Goal: Task Accomplishment & Management: Manage account settings

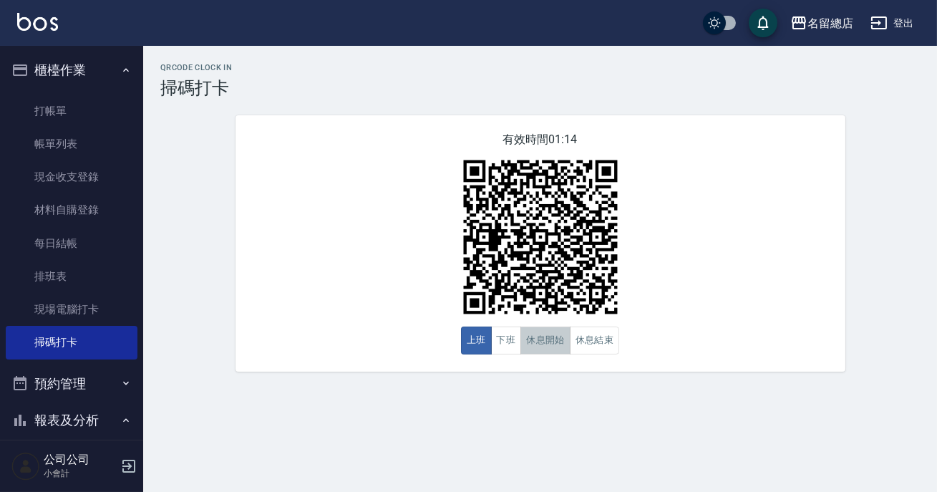
click at [540, 334] on button "休息開始" at bounding box center [546, 340] width 50 height 28
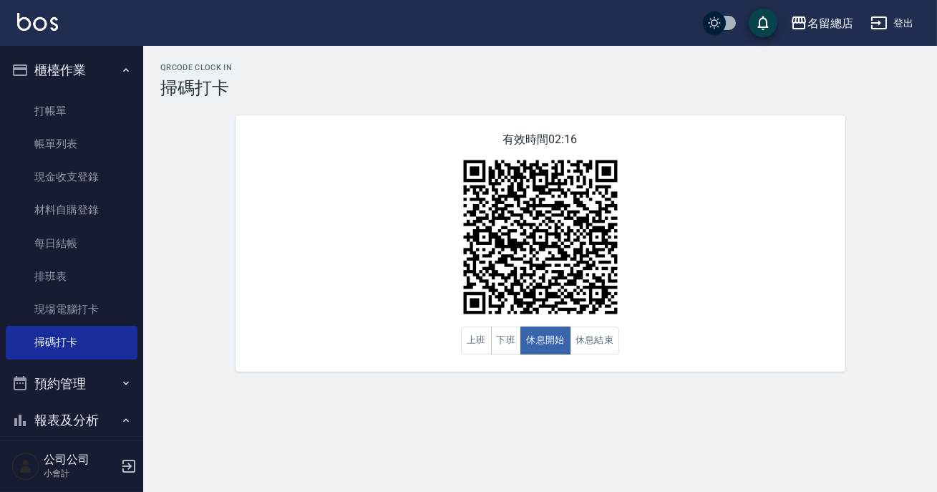
click at [745, 258] on div "有效時間 02:16 上班 下班 休息開始 休息結束" at bounding box center [541, 243] width 610 height 256
click at [599, 337] on button "休息結束" at bounding box center [595, 340] width 50 height 28
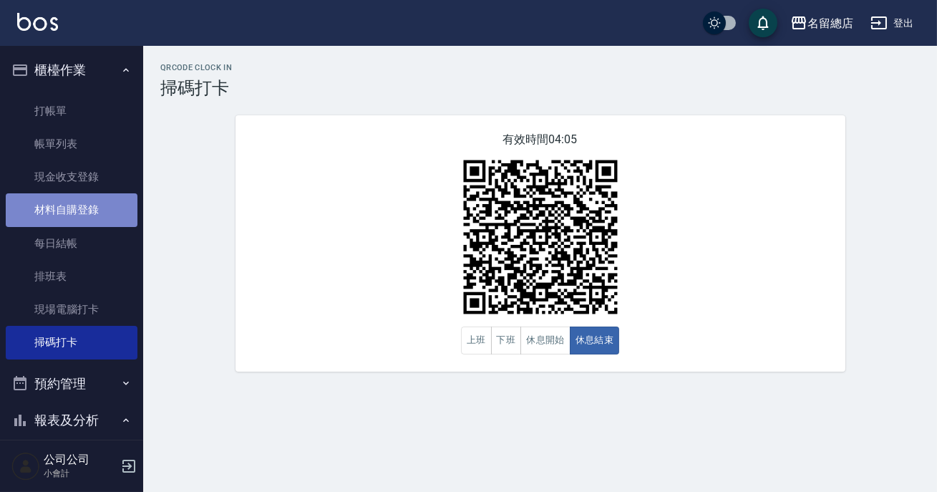
click at [80, 200] on link "材料自購登錄" at bounding box center [72, 209] width 132 height 33
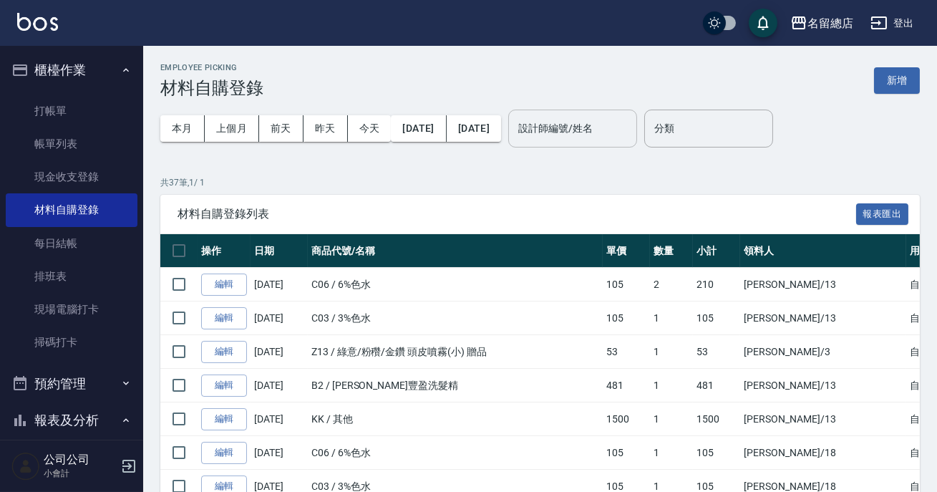
drag, startPoint x: 583, startPoint y: 135, endPoint x: 589, endPoint y: 138, distance: 7.4
click at [589, 138] on input "設計師編號/姓名" at bounding box center [573, 128] width 116 height 25
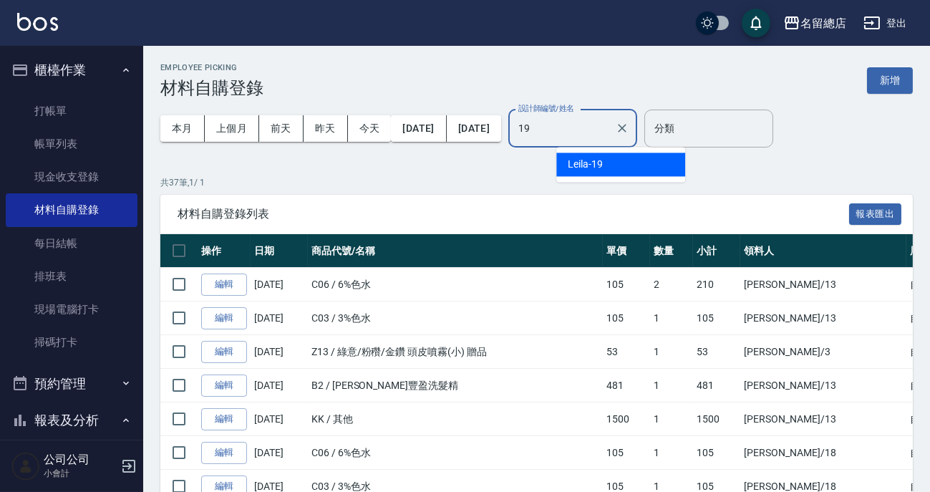
click at [577, 169] on span "Leila -19" at bounding box center [585, 164] width 35 height 15
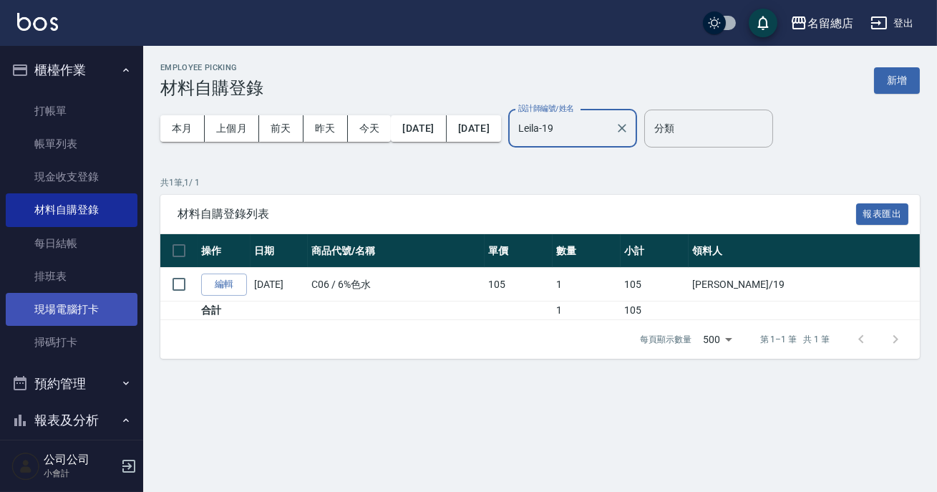
type input "Leila-19"
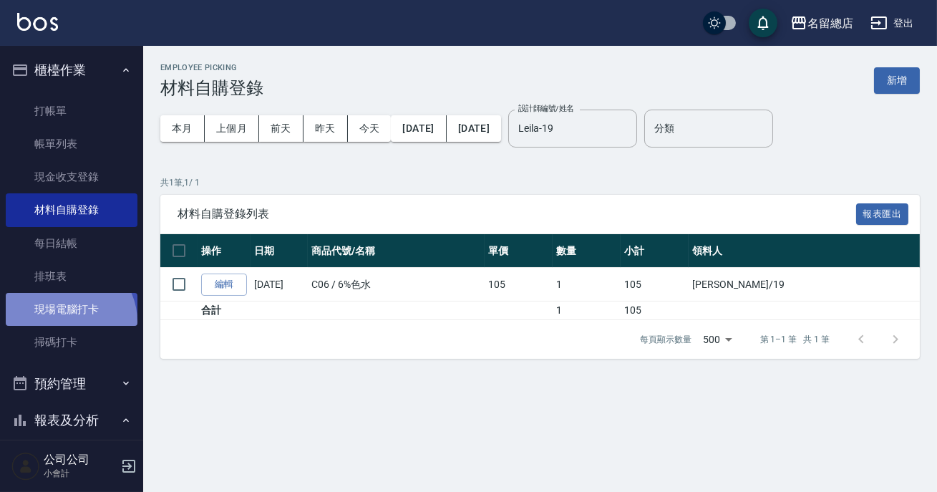
click at [67, 321] on link "現場電腦打卡" at bounding box center [72, 309] width 132 height 33
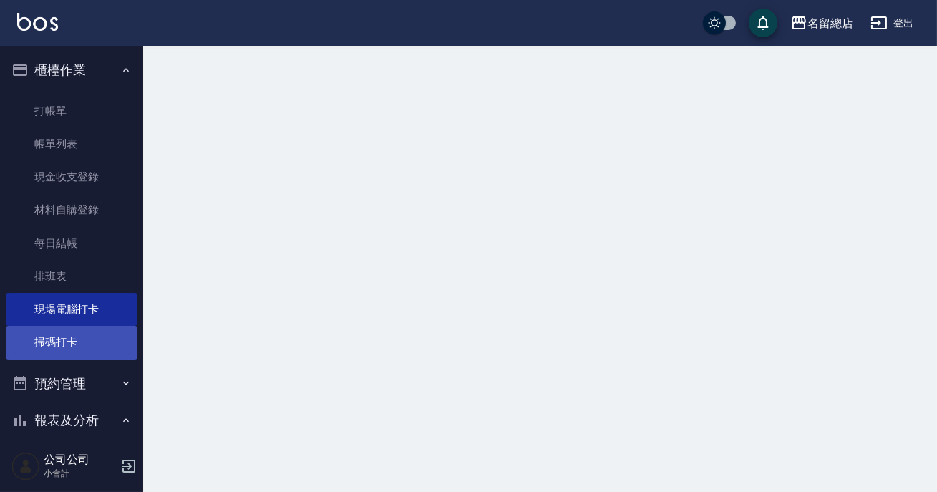
click at [61, 339] on link "掃碼打卡" at bounding box center [72, 342] width 132 height 33
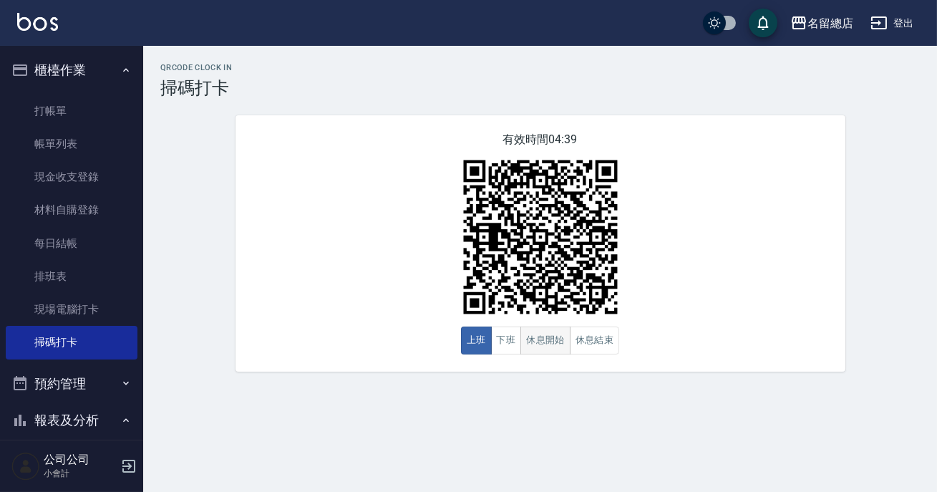
click at [557, 353] on button "休息開始" at bounding box center [546, 340] width 50 height 28
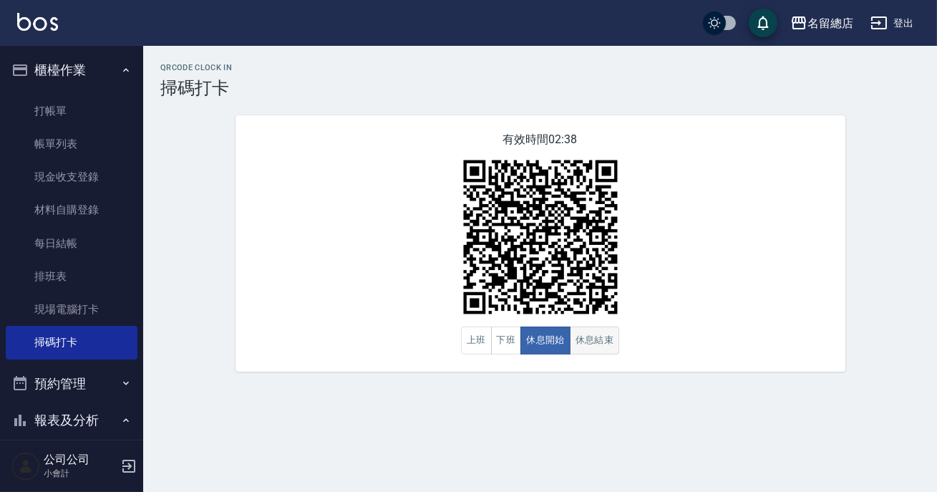
click at [584, 330] on button "休息結束" at bounding box center [595, 340] width 50 height 28
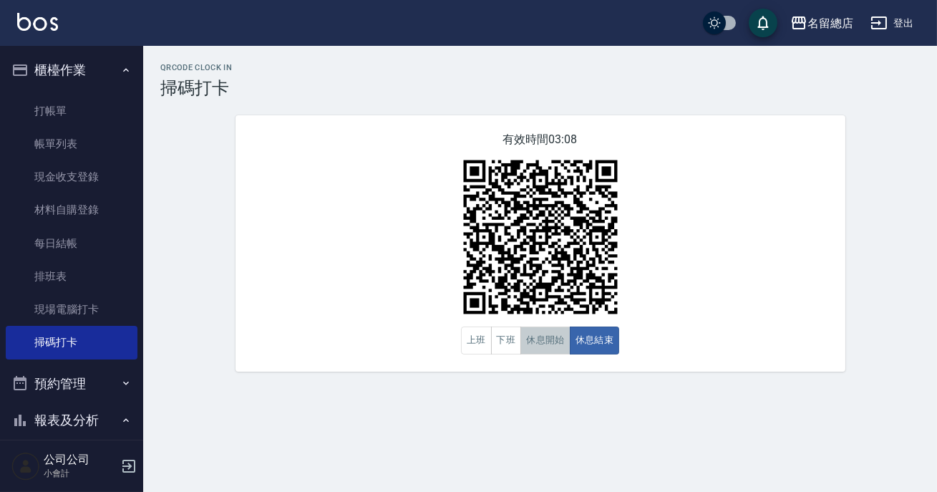
click at [558, 331] on button "休息開始" at bounding box center [546, 340] width 50 height 28
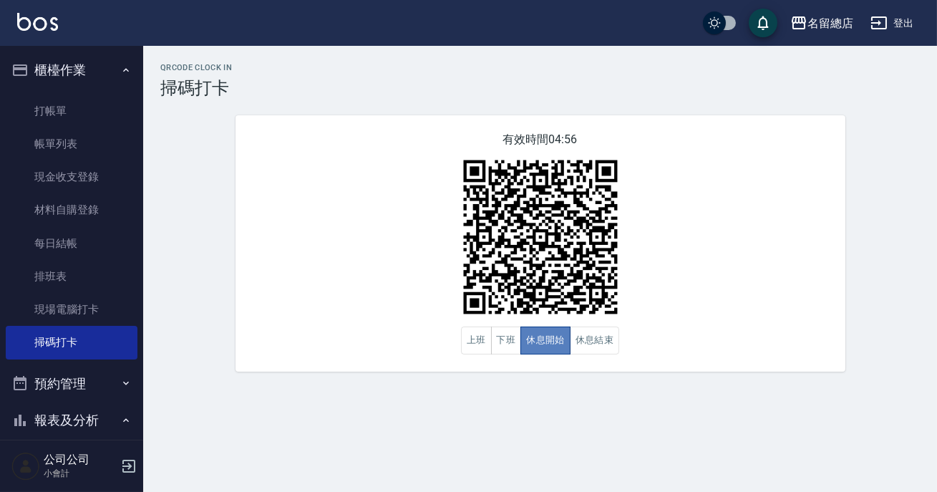
click at [558, 331] on button "休息開始" at bounding box center [546, 340] width 50 height 28
click at [900, 232] on div "QRcode Clock In 掃碼打卡 有效時間 04:49 上班 下班 休息開始 休息結束" at bounding box center [540, 217] width 794 height 309
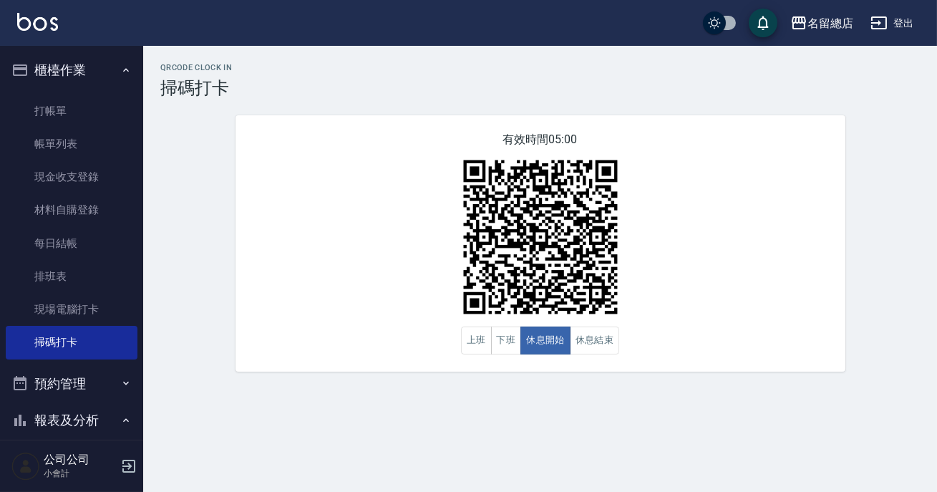
click at [937, 74] on div "QRcode Clock In 掃碼打卡 有效時間 05:00 上班 下班 休息開始 休息結束" at bounding box center [540, 217] width 794 height 309
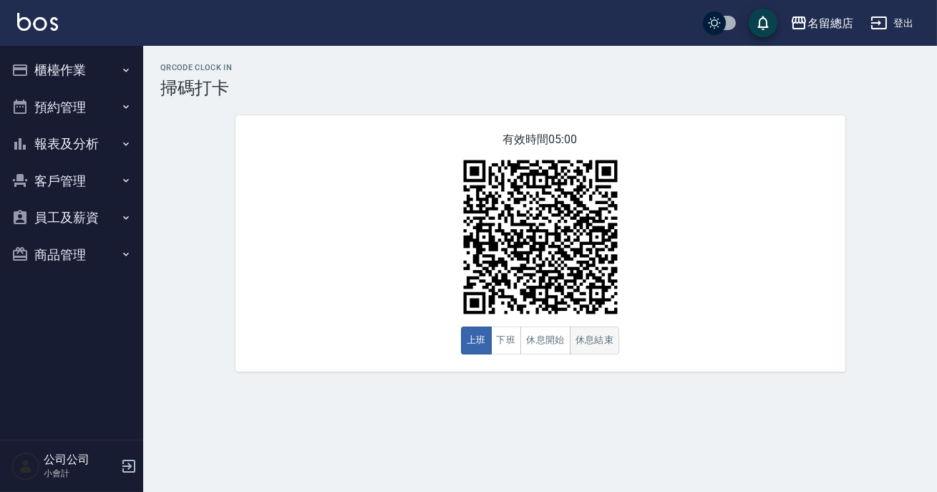
drag, startPoint x: 0, startPoint y: 0, endPoint x: 600, endPoint y: 336, distance: 687.6
click at [604, 337] on button "休息結束" at bounding box center [595, 340] width 50 height 28
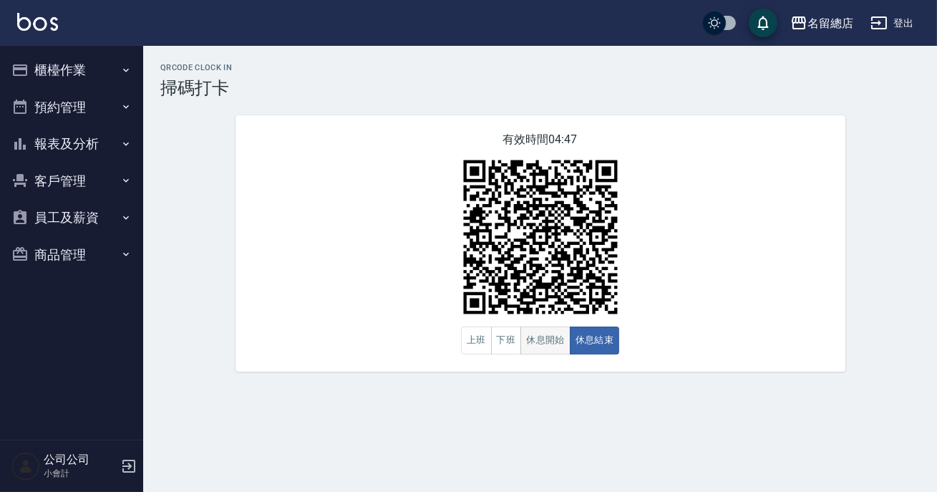
click at [547, 344] on button "休息開始" at bounding box center [546, 340] width 50 height 28
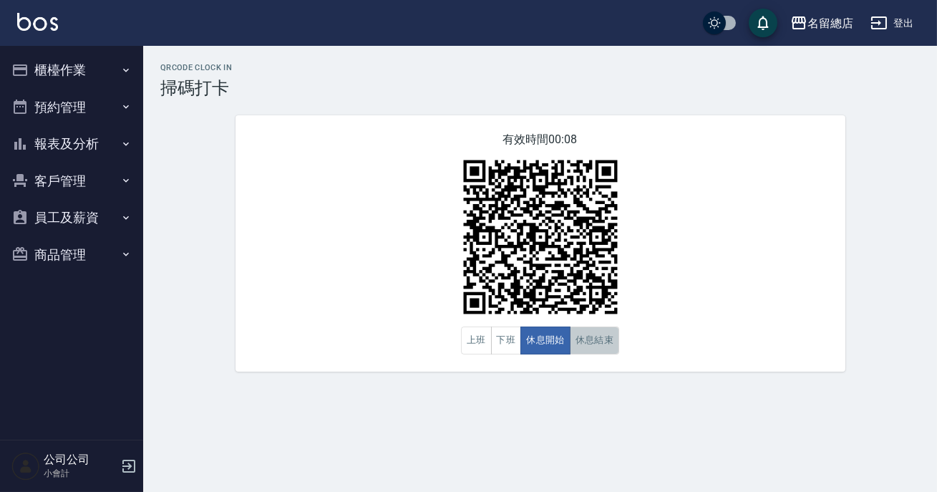
click at [584, 329] on button "休息結束" at bounding box center [595, 340] width 50 height 28
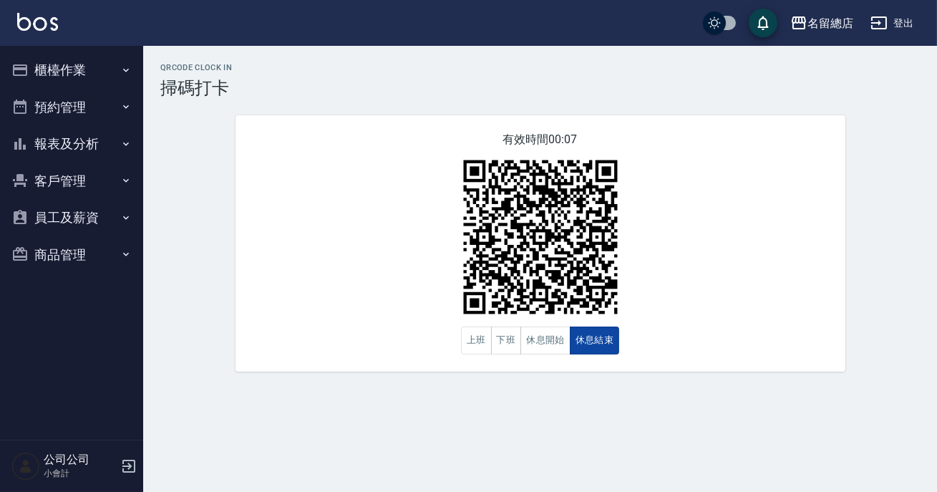
click at [589, 342] on button "休息結束" at bounding box center [595, 340] width 50 height 28
